Goal: Task Accomplishment & Management: Manage account settings

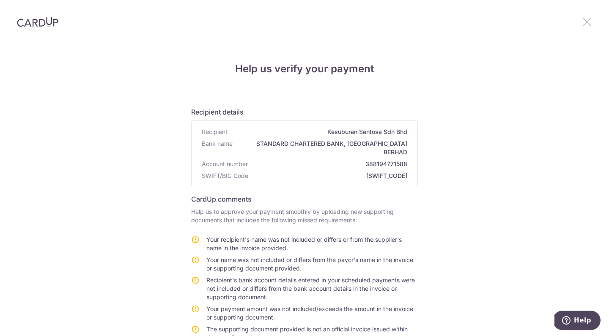
click at [587, 21] on icon at bounding box center [587, 22] width 10 height 11
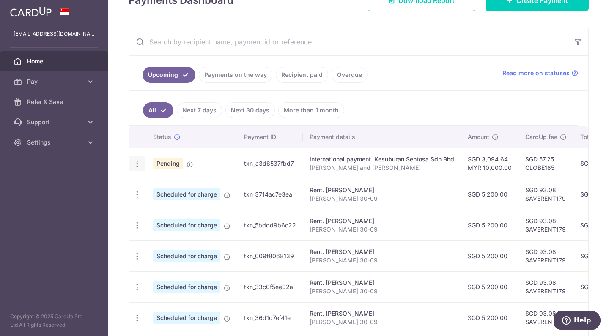
click at [135, 162] on icon "button" at bounding box center [137, 164] width 9 height 9
click at [172, 186] on span "Upload doc" at bounding box center [183, 187] width 58 height 10
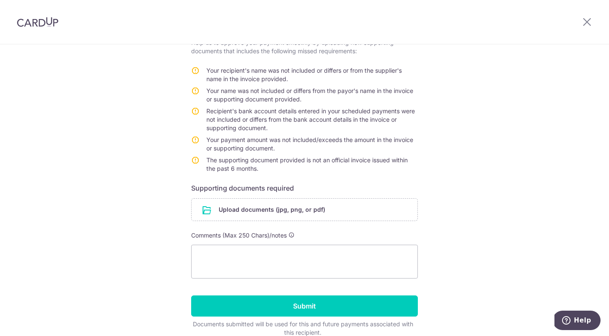
scroll to position [116, 0]
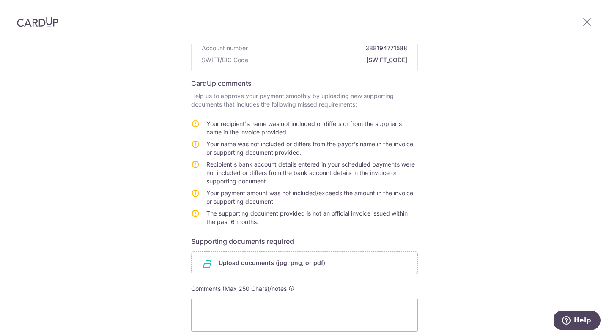
click at [194, 160] on icon at bounding box center [195, 164] width 8 height 8
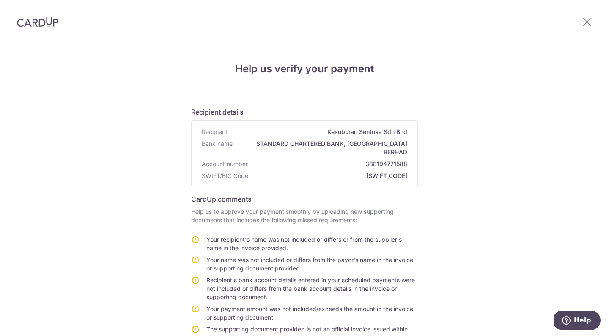
scroll to position [0, 0]
click at [586, 19] on icon at bounding box center [587, 22] width 10 height 11
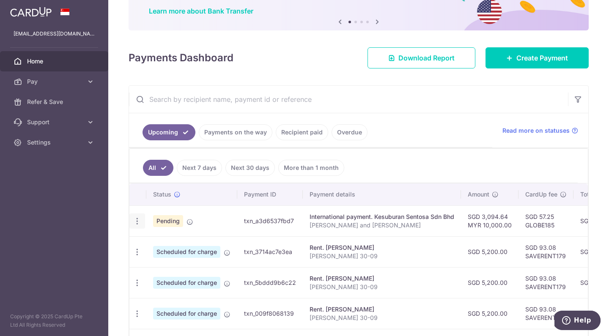
click at [133, 222] on icon "button" at bounding box center [137, 221] width 9 height 9
click at [251, 224] on td "txn_a3d6537fbd7" at bounding box center [270, 221] width 66 height 31
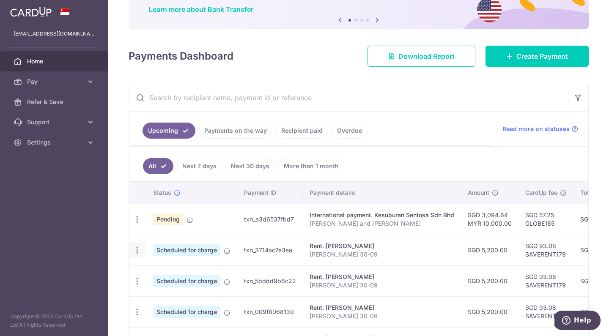
click at [133, 250] on icon "button" at bounding box center [137, 250] width 9 height 9
click at [242, 214] on td "txn_a3d6537fbd7" at bounding box center [270, 219] width 66 height 31
click at [171, 218] on span "Pending" at bounding box center [168, 220] width 30 height 12
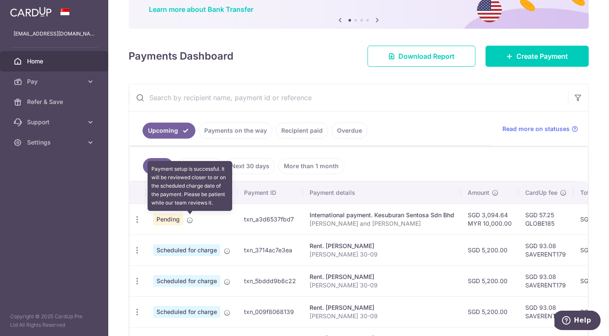
click at [187, 218] on icon at bounding box center [190, 220] width 7 height 7
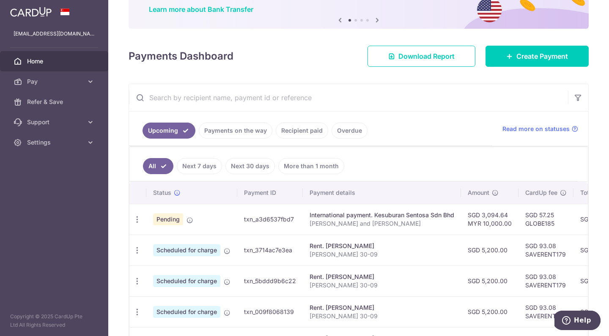
click at [389, 175] on ul "All Next 7 days Next 30 days More than 1 month" at bounding box center [353, 164] width 449 height 34
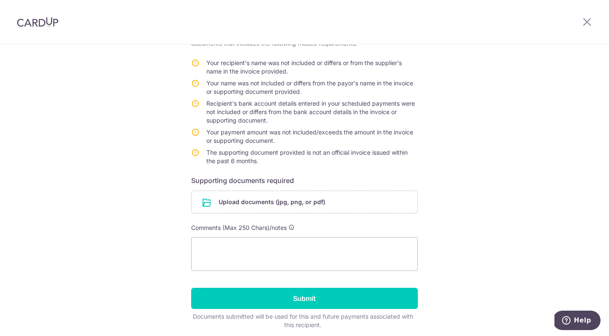
scroll to position [177, 0]
click at [259, 194] on input "file" at bounding box center [305, 202] width 226 height 22
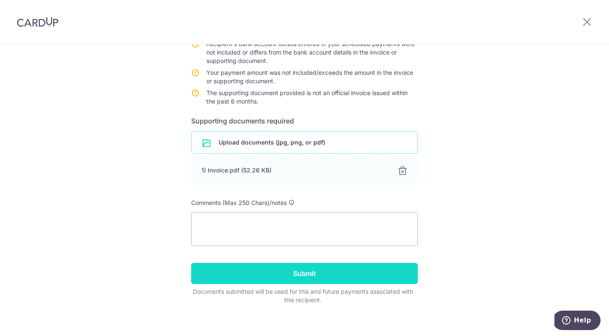
scroll to position [236, 0]
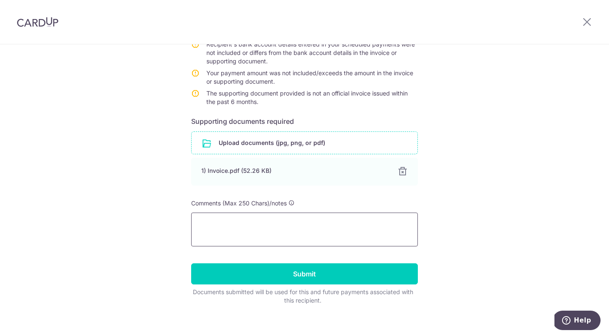
click at [225, 219] on textarea at bounding box center [304, 230] width 227 height 34
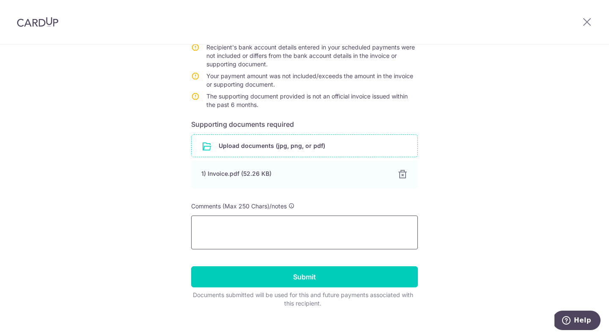
scroll to position [231, 0]
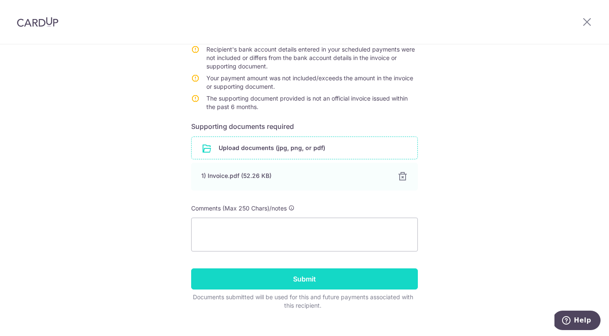
click at [307, 270] on input "Submit" at bounding box center [304, 279] width 227 height 21
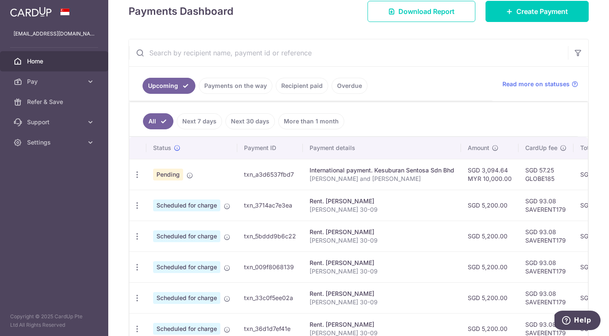
scroll to position [163, 0]
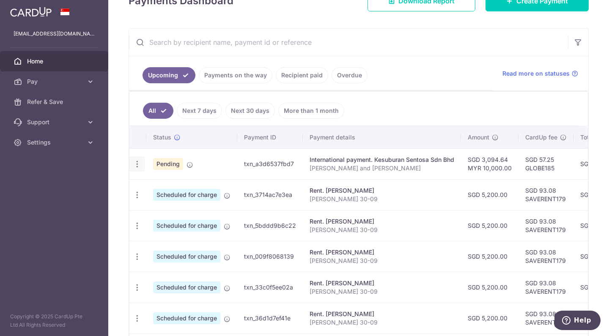
click at [137, 164] on icon "button" at bounding box center [137, 164] width 9 height 9
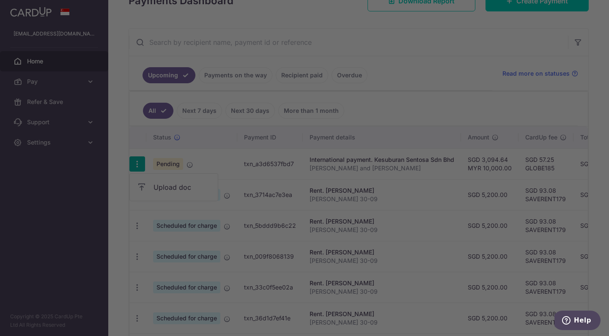
click at [455, 97] on div at bounding box center [307, 170] width 615 height 340
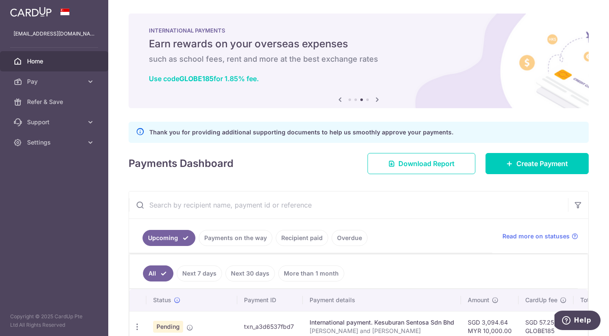
scroll to position [0, 0]
click at [62, 78] on span "Pay" at bounding box center [55, 81] width 56 height 8
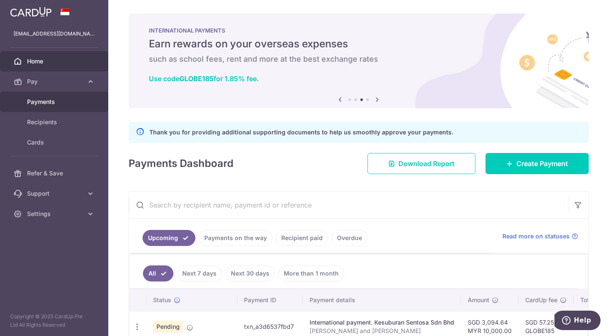
click at [51, 102] on span "Payments" at bounding box center [55, 102] width 56 height 8
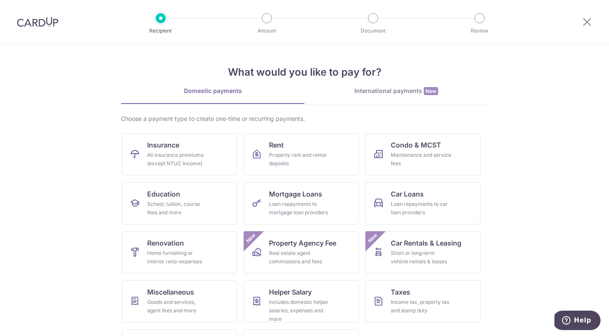
click at [392, 93] on div "International payments New" at bounding box center [397, 91] width 184 height 9
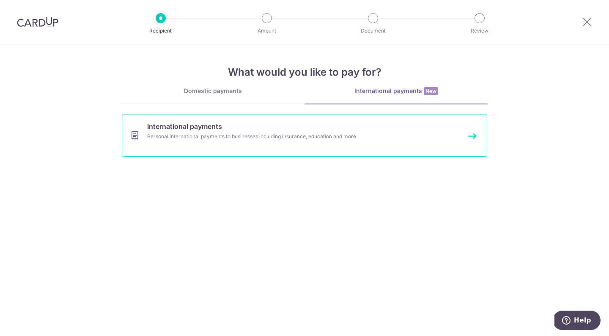
click at [267, 136] on div "Personal international payments to businesses including insurance, education an…" at bounding box center [293, 136] width 292 height 8
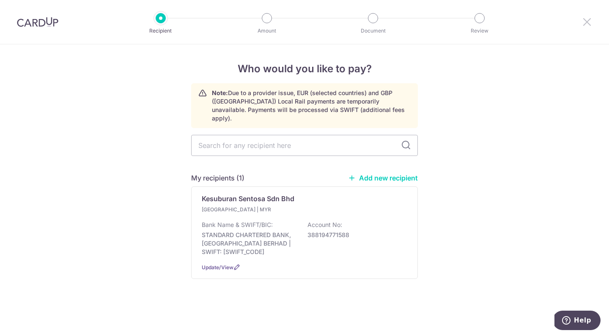
click at [590, 20] on icon at bounding box center [587, 22] width 10 height 11
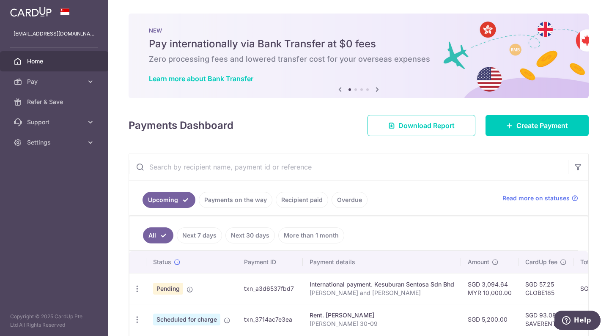
scroll to position [50, 0]
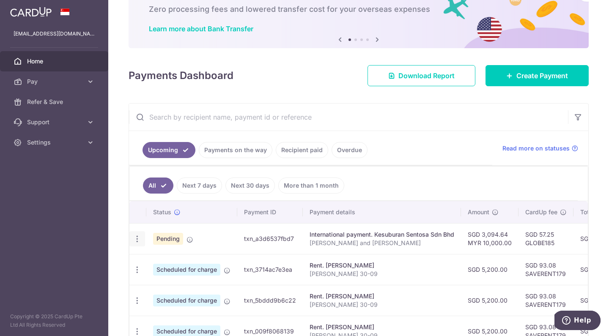
click at [139, 241] on icon "button" at bounding box center [137, 239] width 9 height 9
click at [238, 235] on td "txn_a3d6537fbd7" at bounding box center [270, 238] width 66 height 31
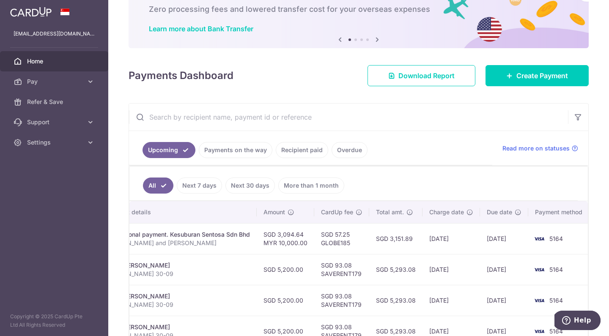
scroll to position [0, 204]
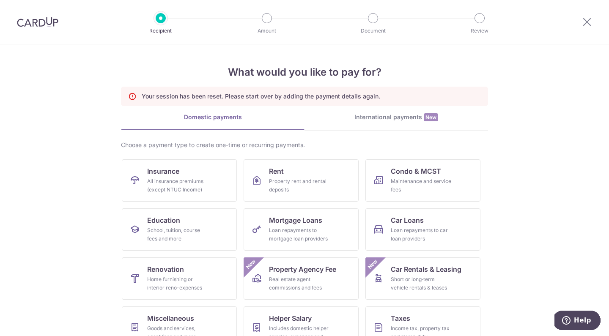
click at [540, 170] on section "What would you like to pay for? Your session has been reset. Please start over …" at bounding box center [304, 190] width 609 height 292
click at [588, 24] on icon at bounding box center [587, 22] width 10 height 11
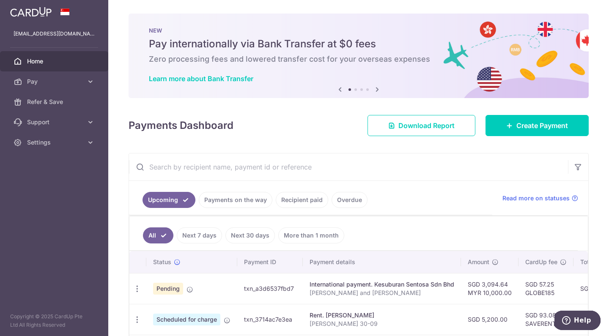
click at [574, 317] on span "Help" at bounding box center [568, 321] width 12 height 8
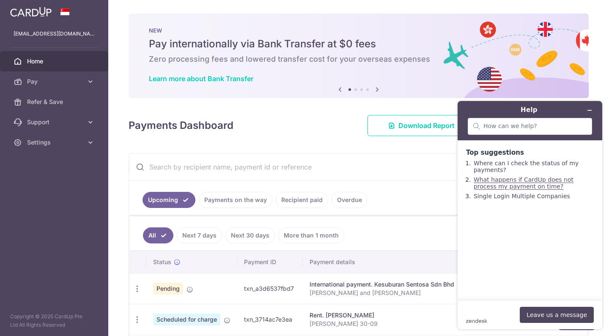
click at [510, 182] on link "What happens if CardUp does not process my payment on time?" at bounding box center [524, 183] width 100 height 14
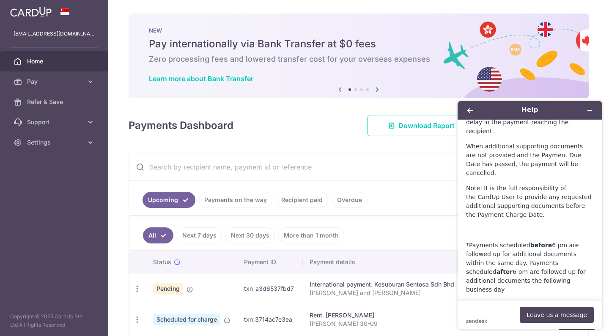
scroll to position [713, 0]
click at [300, 138] on div "× Pause Schedule Pause all future payments in this series Pause just this one p…" at bounding box center [358, 168] width 501 height 336
click at [466, 116] on button "Back" at bounding box center [471, 111] width 14 height 12
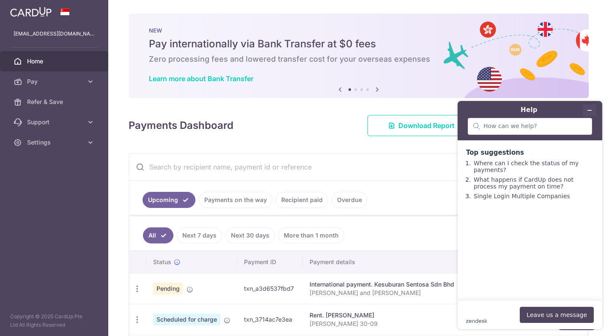
click at [595, 107] on button "Minimise widget" at bounding box center [590, 111] width 14 height 12
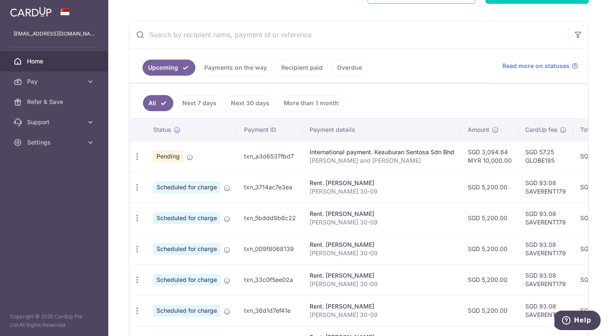
scroll to position [137, 0]
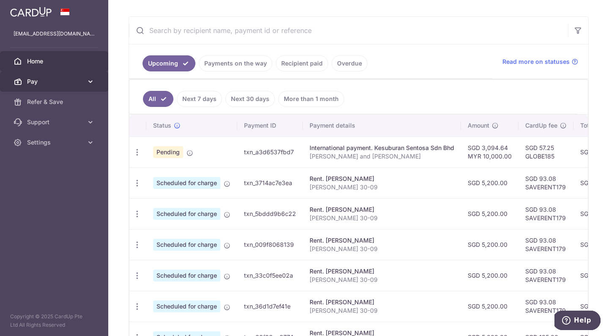
click at [70, 85] on span "Pay" at bounding box center [55, 81] width 56 height 8
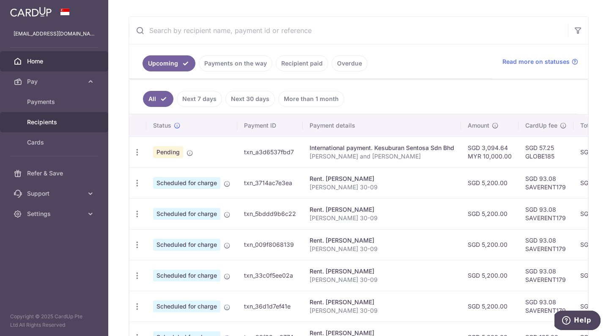
click at [46, 119] on span "Recipients" at bounding box center [55, 122] width 56 height 8
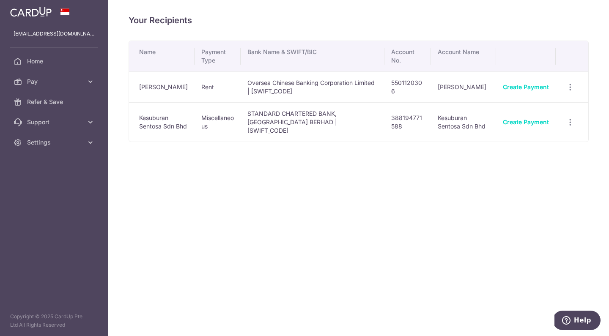
click at [563, 116] on td "View/Edit Linked Payments" at bounding box center [572, 121] width 33 height 39
click at [570, 118] on icon "button" at bounding box center [570, 122] width 9 height 9
click at [520, 164] on span "Linked Payments" at bounding box center [541, 166] width 54 height 8
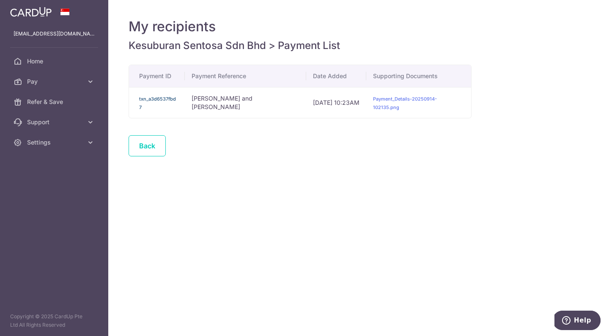
click at [160, 100] on link "txn_a3d6537fbd7" at bounding box center [157, 103] width 37 height 14
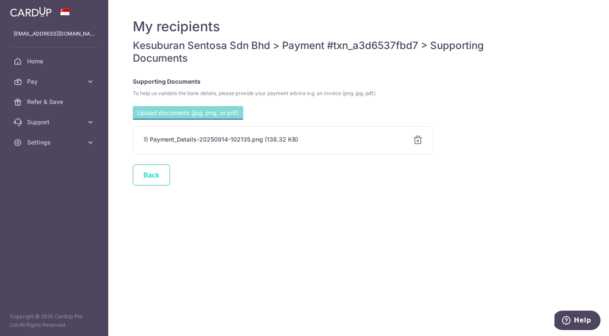
click at [155, 173] on link "Back" at bounding box center [151, 175] width 37 height 21
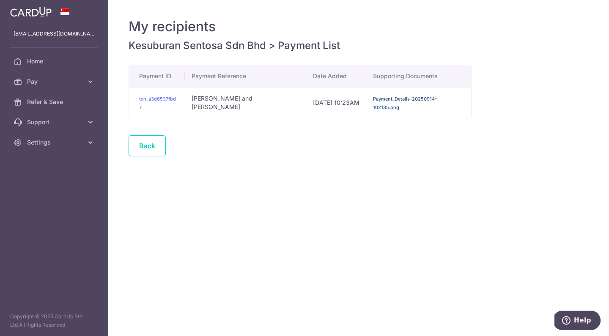
click at [422, 99] on link "Payment_Details-20250914-102135.png" at bounding box center [405, 103] width 64 height 14
click at [571, 121] on div "My recipients Kesuburan Sentosa Sdn Bhd > Payment List Payment ID Payment Refer…" at bounding box center [358, 90] width 469 height 153
